Goal: Task Accomplishment & Management: Manage account settings

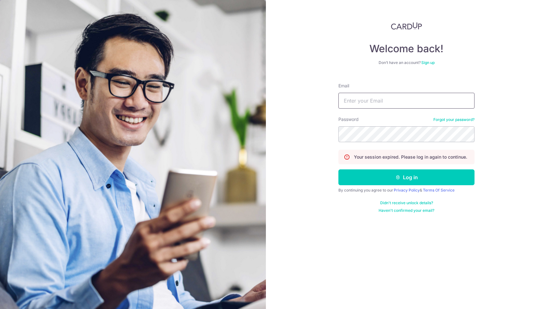
type input "[EMAIL_ADDRESS][DOMAIN_NAME]"
click at [407, 177] on button "Log in" at bounding box center [407, 177] width 136 height 16
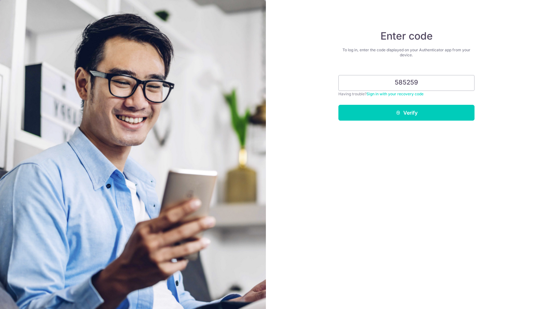
type input "585259"
click at [407, 113] on button "Verify" at bounding box center [407, 113] width 136 height 16
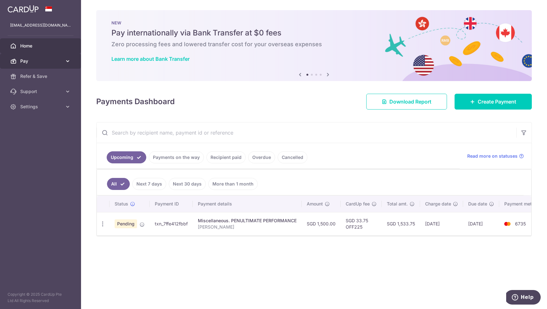
click at [32, 60] on span "Pay" at bounding box center [41, 61] width 42 height 6
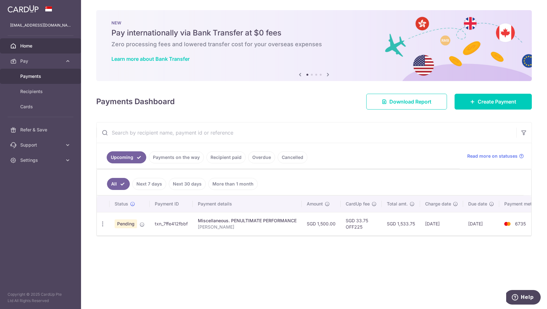
click at [43, 76] on span "Payments" at bounding box center [41, 76] width 42 height 6
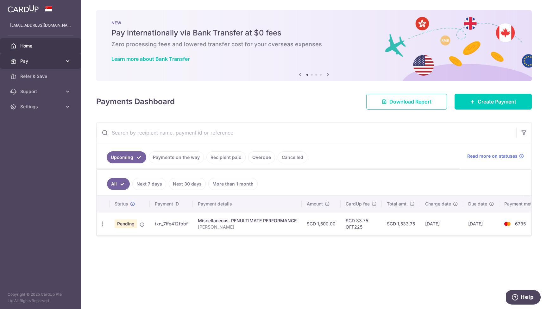
click at [68, 60] on icon at bounding box center [68, 61] width 6 height 6
click at [178, 157] on link "Payments on the way" at bounding box center [176, 157] width 55 height 12
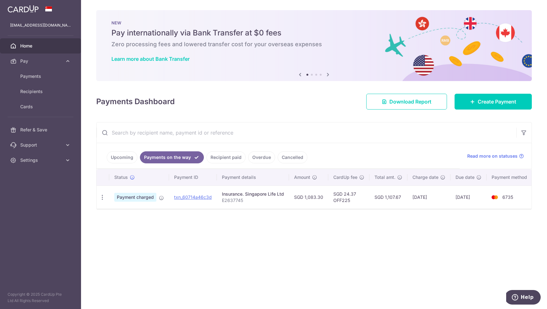
click at [226, 157] on link "Recipient paid" at bounding box center [226, 157] width 39 height 12
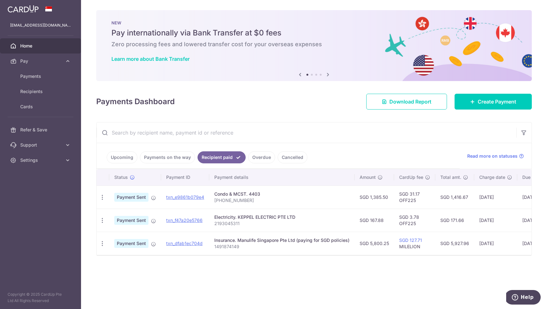
click at [254, 156] on link "Overdue" at bounding box center [261, 157] width 27 height 12
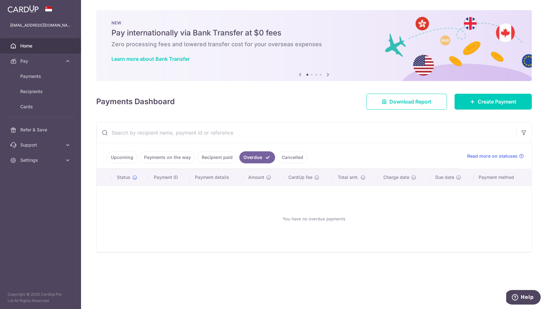
click at [299, 156] on link "Cancelled" at bounding box center [293, 157] width 30 height 12
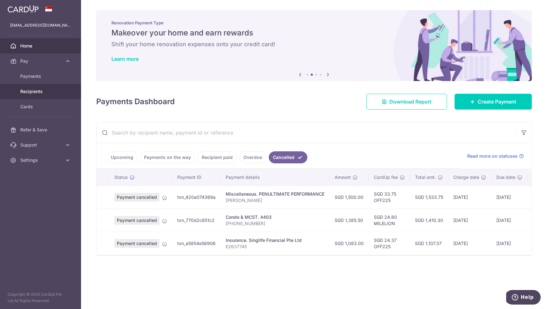
click at [33, 92] on span "Recipients" at bounding box center [41, 91] width 42 height 6
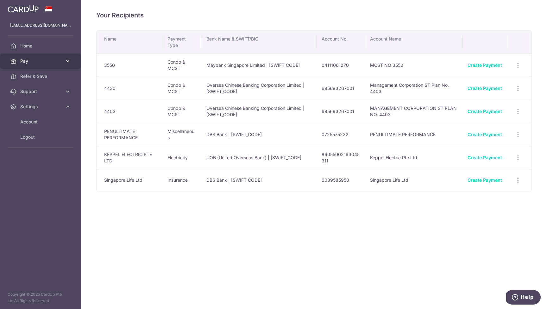
click at [27, 62] on span "Pay" at bounding box center [41, 61] width 42 height 6
